Goal: Transaction & Acquisition: Subscribe to service/newsletter

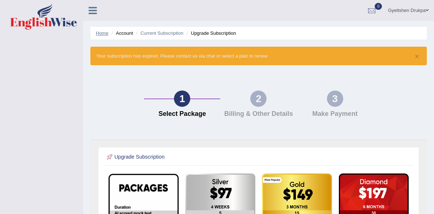
click at [100, 32] on link "Home" at bounding box center [102, 32] width 13 height 5
click at [99, 32] on link "Home" at bounding box center [102, 32] width 13 height 5
click at [376, 6] on span "0" at bounding box center [378, 6] width 7 height 7
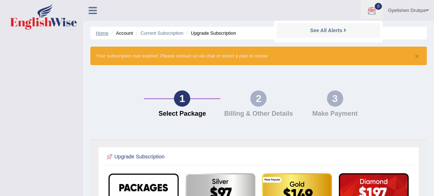
click at [102, 33] on link "Home" at bounding box center [102, 32] width 13 height 5
click at [382, 102] on div "1 Select Package 2 Billing & Other Details 3 Make Payment" at bounding box center [259, 105] width 344 height 67
click at [101, 32] on link "Home" at bounding box center [102, 32] width 13 height 5
click at [395, 91] on div "1 Select Package 2 Billing & Other Details 3 Make Payment" at bounding box center [259, 105] width 344 height 67
click at [294, 15] on ul "Gyeltshen Drukpa Toggle navigation Username: gyeltshen_drukpa Access Type: Onli…" at bounding box center [311, 10] width 246 height 21
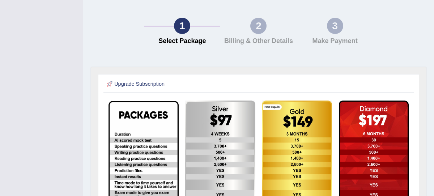
scroll to position [73, 0]
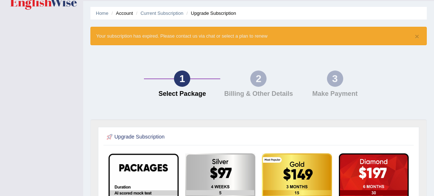
scroll to position [21, 0]
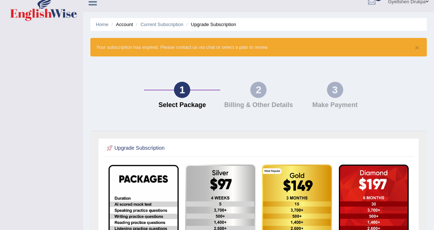
scroll to position [10, 0]
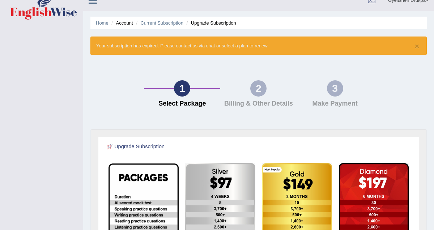
click at [205, 63] on div "1 Select Package 2 Billing & Other Details 3 Make Payment" at bounding box center [259, 95] width 344 height 67
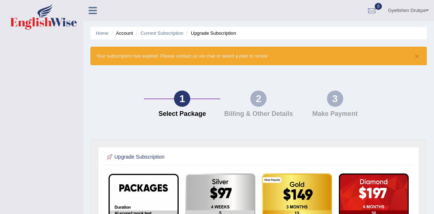
drag, startPoint x: 236, startPoint y: 82, endPoint x: 243, endPoint y: 80, distance: 7.2
click at [243, 80] on div "1 Select Package 2 Billing & Other Details 3 Make Payment" at bounding box center [259, 105] width 344 height 67
click at [281, 14] on ul "Gyeltshen Drukpa Toggle navigation Username: gyeltshen_drukpa Access Type: Onli…" at bounding box center [311, 10] width 246 height 21
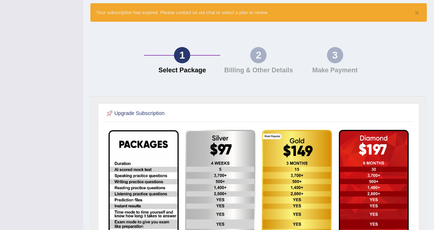
scroll to position [58, 0]
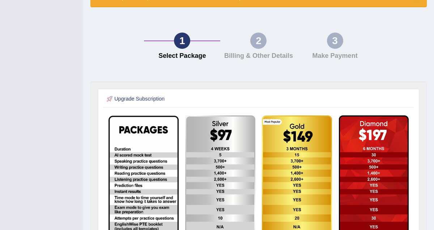
click at [259, 26] on div "1 Select Package 2 Billing & Other Details 3 Make Payment" at bounding box center [259, 47] width 344 height 67
